Goal: Task Accomplishment & Management: Manage account settings

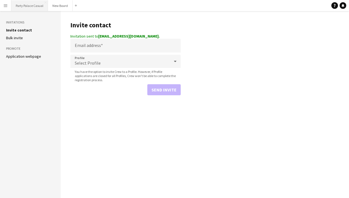
click at [31, 10] on button "Party Palace Casual Close" at bounding box center [29, 5] width 37 height 11
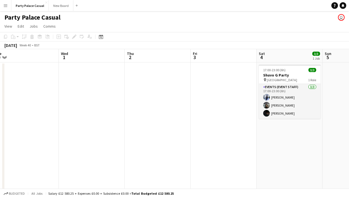
scroll to position [0, 205]
click at [35, 9] on button "Party Palace Casual Close" at bounding box center [29, 5] width 37 height 11
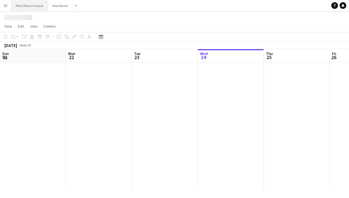
scroll to position [0, 132]
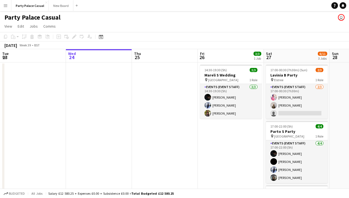
click at [9, 7] on button "Menu" at bounding box center [5, 5] width 11 height 11
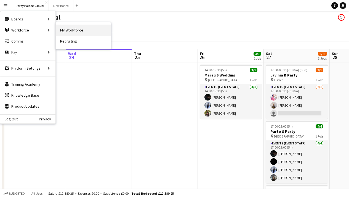
click at [67, 32] on link "My Workforce" at bounding box center [83, 30] width 55 height 11
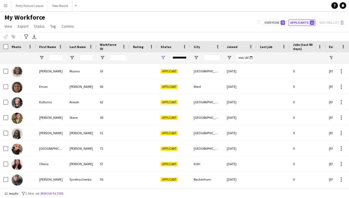
click at [301, 25] on button "Applicants 11" at bounding box center [301, 22] width 27 height 7
click at [300, 23] on button "Applicants 11" at bounding box center [301, 22] width 27 height 7
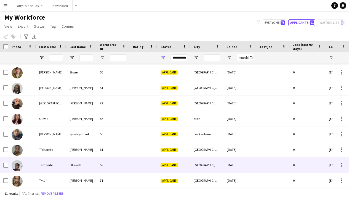
click at [44, 163] on div "Temilade" at bounding box center [51, 164] width 30 height 15
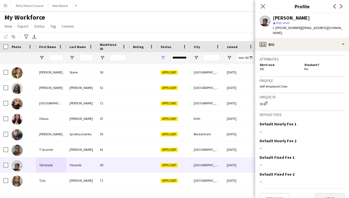
click at [323, 193] on button "Next" at bounding box center [329, 198] width 30 height 11
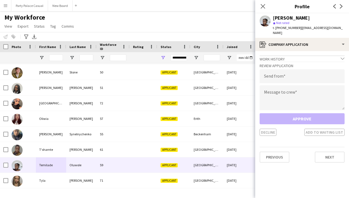
drag, startPoint x: 326, startPoint y: 155, endPoint x: 302, endPoint y: 116, distance: 45.6
click at [302, 116] on app-crew-profile-application "Work history chevron-down Incomplete Review Application Send from Message to cr…" at bounding box center [302, 124] width 94 height 147
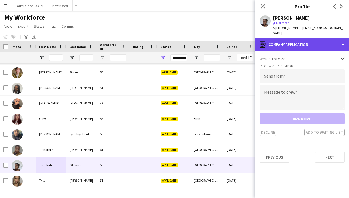
click at [329, 41] on div "register Company application" at bounding box center [302, 44] width 94 height 13
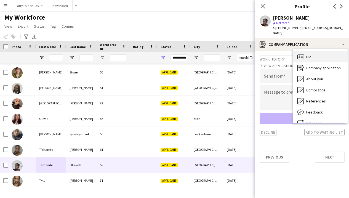
click at [321, 52] on div "Bio Bio" at bounding box center [320, 56] width 55 height 11
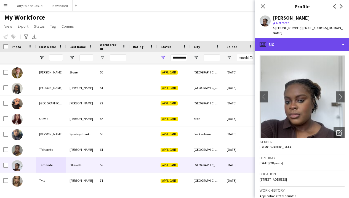
click at [328, 41] on div "profile Bio" at bounding box center [302, 44] width 94 height 13
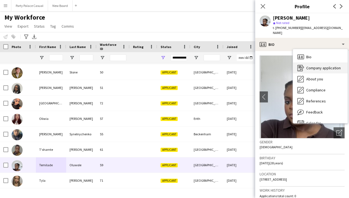
click at [328, 62] on div "Company application Company application" at bounding box center [320, 67] width 55 height 11
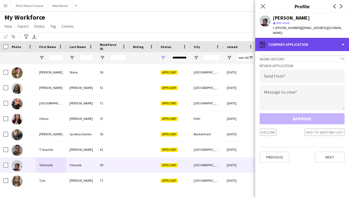
click at [330, 40] on div "register Company application" at bounding box center [302, 44] width 94 height 13
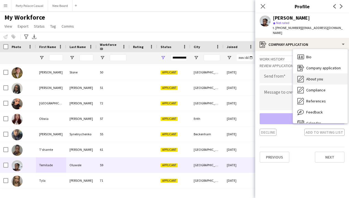
click at [330, 73] on div "About you About you" at bounding box center [320, 78] width 55 height 11
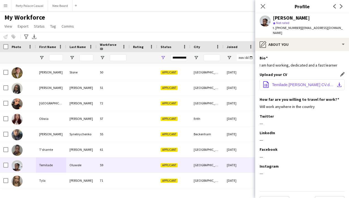
click at [309, 82] on span "Temilade.[PERSON_NAME] CV.docx" at bounding box center [303, 84] width 62 height 4
click at [261, 7] on icon at bounding box center [262, 6] width 5 height 5
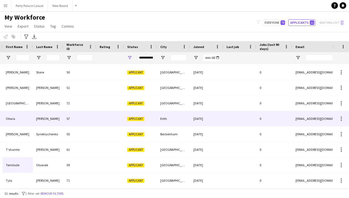
scroll to position [0, 37]
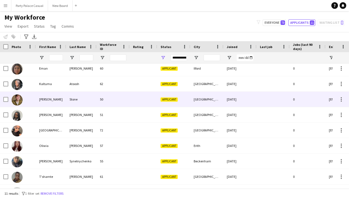
click at [44, 102] on div "[PERSON_NAME]" at bounding box center [51, 98] width 30 height 15
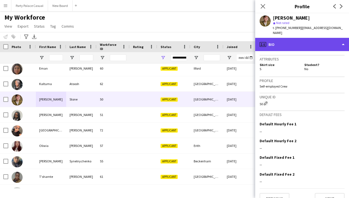
click at [339, 38] on div "profile Bio" at bounding box center [302, 44] width 94 height 13
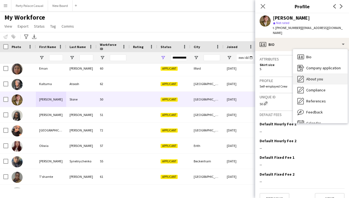
click at [326, 73] on div "About you About you" at bounding box center [320, 78] width 55 height 11
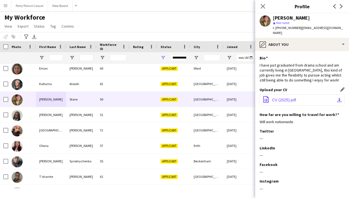
click at [292, 98] on span "CV (2025).pdf" at bounding box center [284, 100] width 24 height 4
click at [263, 6] on icon "Close pop-in" at bounding box center [262, 6] width 5 height 5
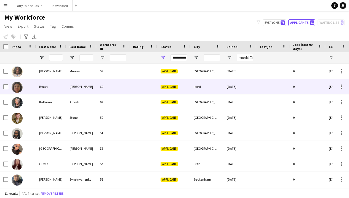
click at [39, 85] on div "Eman" at bounding box center [51, 86] width 30 height 15
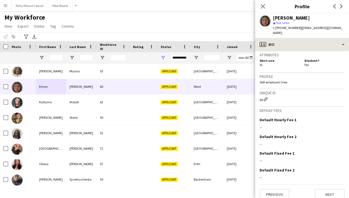
drag, startPoint x: 332, startPoint y: 189, endPoint x: 312, endPoint y: 45, distance: 145.4
click at [312, 51] on app-crew-profile-bio "Open photos pop-in Gender [DEMOGRAPHIC_DATA] Birthday [DEMOGRAPHIC_DATA] (21 ye…" at bounding box center [302, 124] width 94 height 147
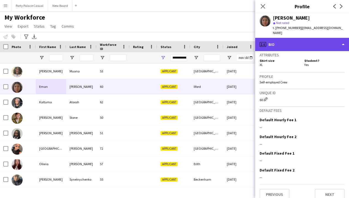
click at [312, 45] on div "profile Bio" at bounding box center [302, 44] width 94 height 13
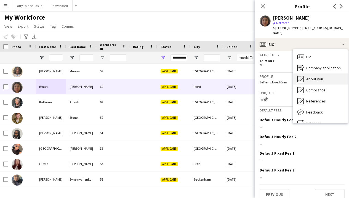
click at [317, 76] on span "About you" at bounding box center [314, 78] width 17 height 5
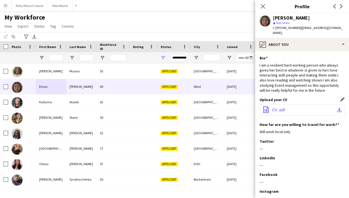
click at [286, 106] on button "office-file-sheet CV .pdf download-bottom" at bounding box center [301, 109] width 85 height 11
click at [268, 8] on div "Close pop-in" at bounding box center [262, 6] width 15 height 13
click at [266, 8] on app-icon "Close pop-in" at bounding box center [263, 6] width 8 height 8
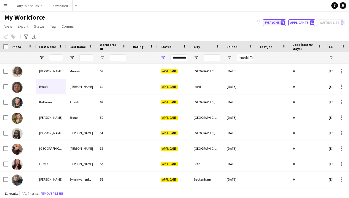
click at [274, 24] on button "Everyone 73" at bounding box center [273, 22] width 23 height 7
type input "**********"
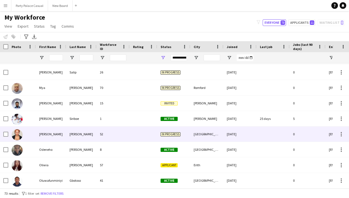
click at [15, 137] on img at bounding box center [17, 134] width 11 height 11
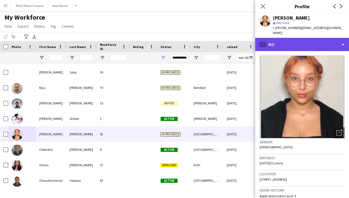
click at [341, 38] on div "profile Bio" at bounding box center [302, 44] width 94 height 13
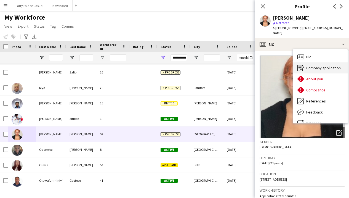
click at [330, 65] on span "Company application" at bounding box center [323, 67] width 34 height 5
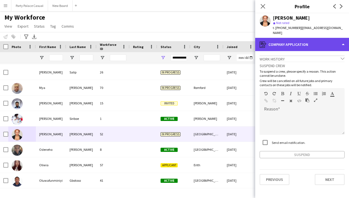
click at [341, 38] on div "register Company application" at bounding box center [302, 44] width 94 height 13
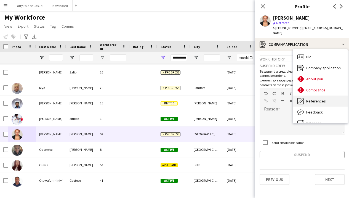
click at [328, 95] on div "References References" at bounding box center [320, 100] width 55 height 11
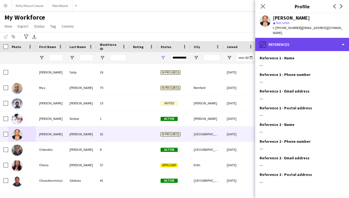
click at [337, 38] on div "pencil4 References" at bounding box center [302, 44] width 94 height 13
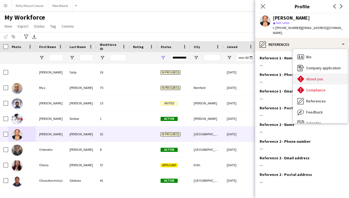
click at [329, 73] on div "About you About you" at bounding box center [320, 78] width 55 height 11
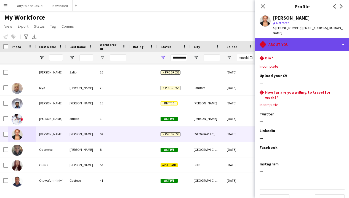
click at [340, 39] on div "rhombus-alert About you" at bounding box center [302, 44] width 94 height 13
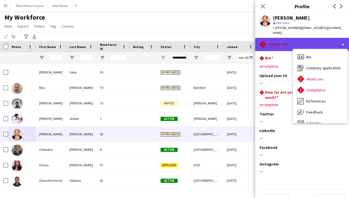
click at [337, 43] on div "rhombus-alert About you" at bounding box center [302, 44] width 94 height 13
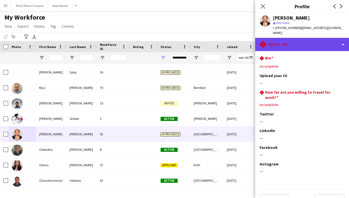
click at [319, 38] on div "rhombus-alert About you" at bounding box center [302, 44] width 94 height 13
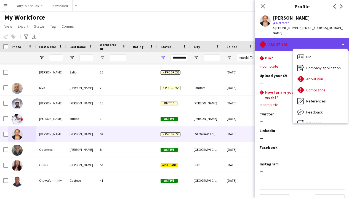
click at [341, 42] on div "rhombus-alert About you" at bounding box center [302, 44] width 94 height 13
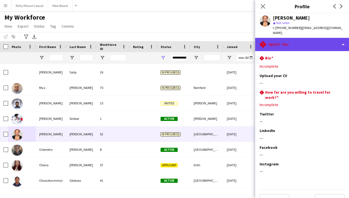
click at [262, 41] on icon "rhombus-alert" at bounding box center [262, 44] width 7 height 7
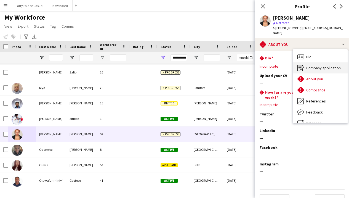
click at [315, 65] on div "Company application Company application" at bounding box center [320, 67] width 55 height 11
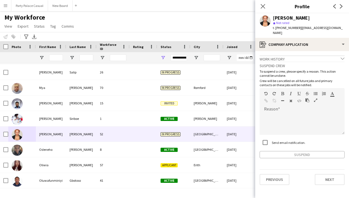
click at [313, 55] on div "Work history chevron-down" at bounding box center [301, 58] width 85 height 6
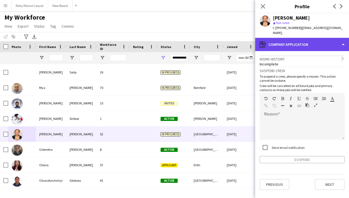
click at [314, 43] on div "register Company application" at bounding box center [302, 44] width 94 height 13
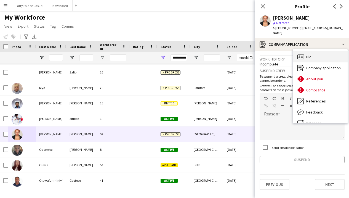
click at [314, 53] on div "Bio Bio" at bounding box center [320, 56] width 55 height 11
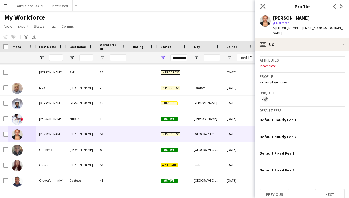
click at [263, 9] on app-icon "Close pop-in" at bounding box center [263, 6] width 8 height 8
